Goal: Task Accomplishment & Management: Use online tool/utility

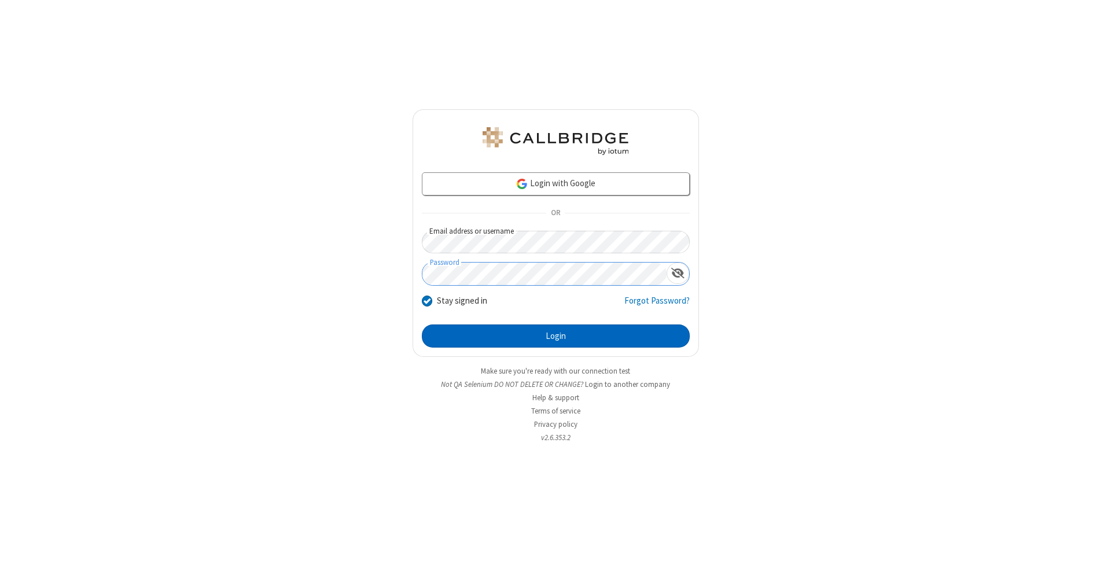
click at [556, 336] on button "Login" at bounding box center [556, 336] width 268 height 23
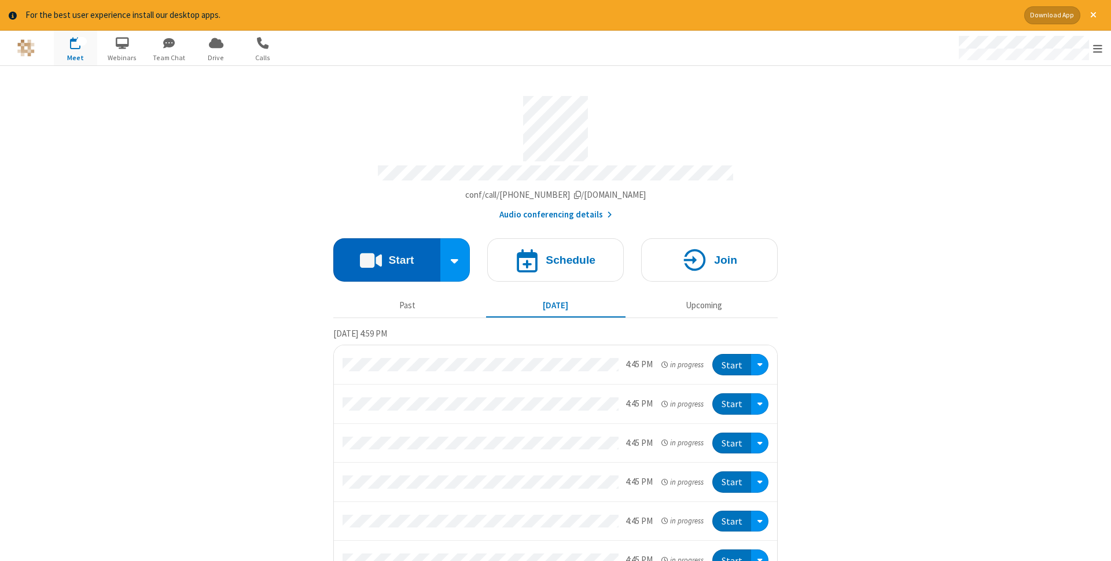
click at [387, 256] on button "Start" at bounding box center [386, 259] width 107 height 43
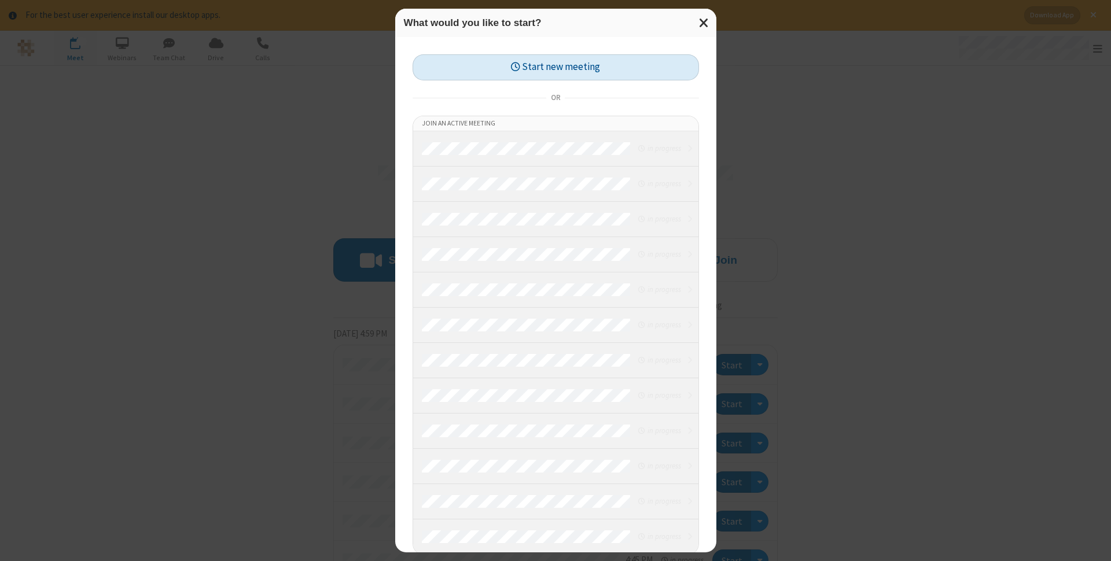
click at [556, 67] on button "Start new meeting" at bounding box center [556, 67] width 286 height 26
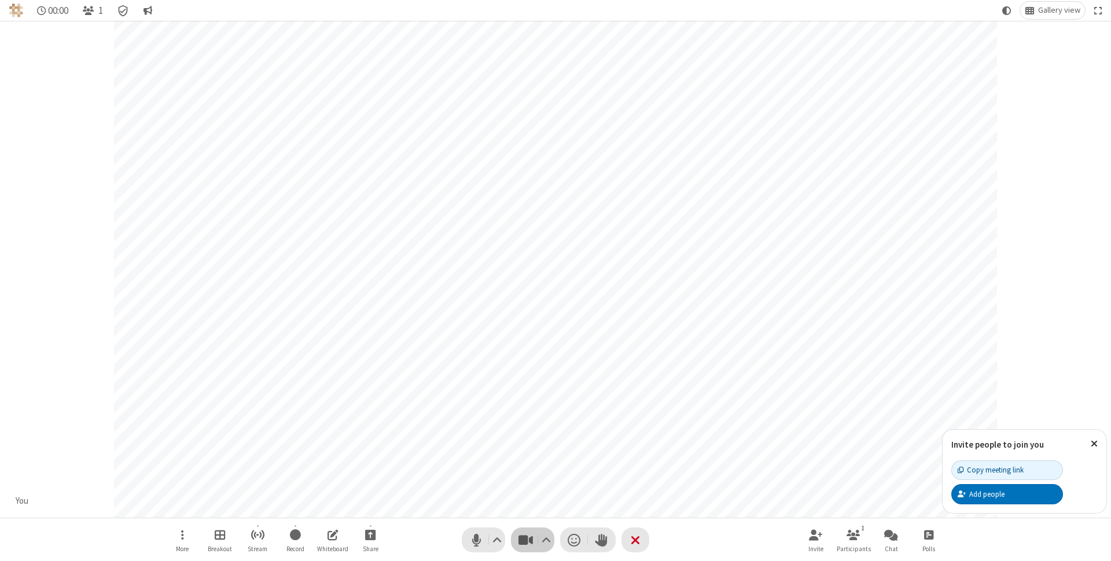
click at [526, 540] on span "Stop video (⌘+Shift+V)" at bounding box center [525, 540] width 17 height 17
click at [526, 540] on span "Start video (⌘+Shift+V)" at bounding box center [525, 540] width 17 height 17
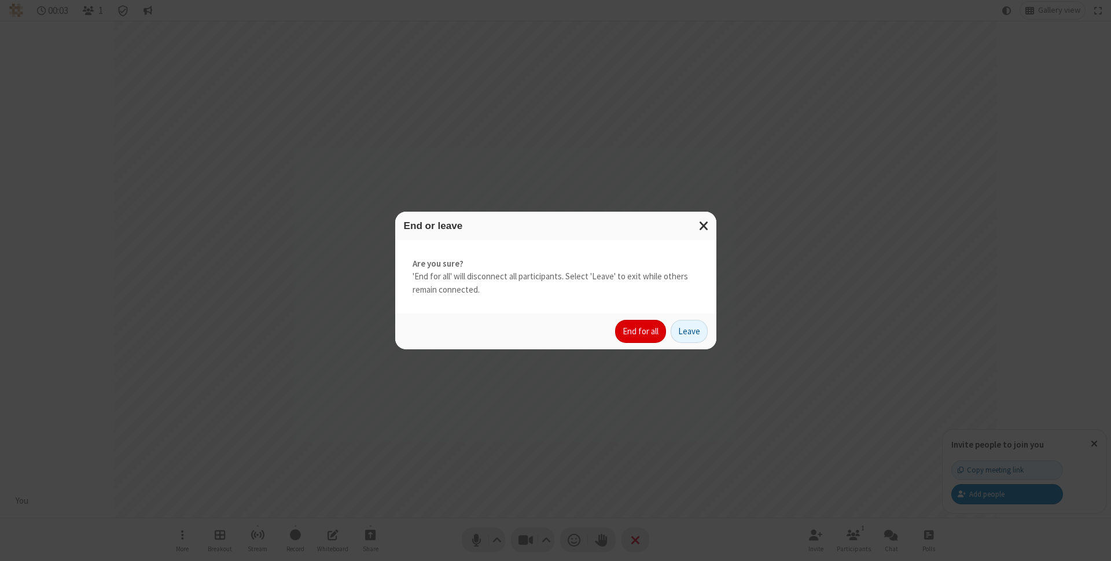
click at [641, 332] on button "End for all" at bounding box center [640, 331] width 51 height 23
